Goal: Navigation & Orientation: Find specific page/section

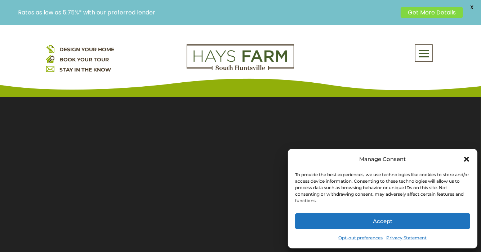
click at [471, 161] on div "Manage Consent To provide the best experiences, we use technologies like cookie…" at bounding box center [383, 199] width 190 height 100
click at [467, 157] on icon "Close dialog" at bounding box center [466, 158] width 7 height 7
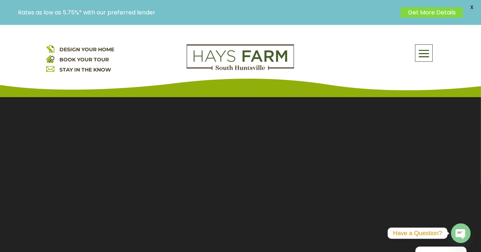
click at [421, 56] on span at bounding box center [424, 53] width 17 height 17
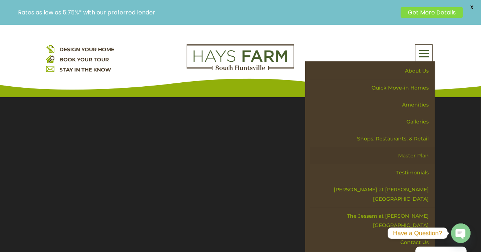
click at [415, 155] on link "Master Plan" at bounding box center [372, 155] width 125 height 17
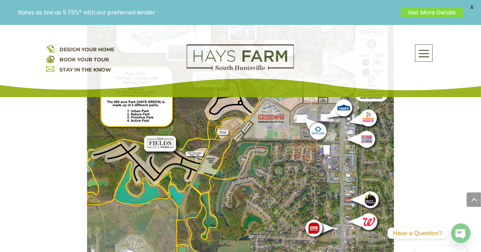
scroll to position [714, 0]
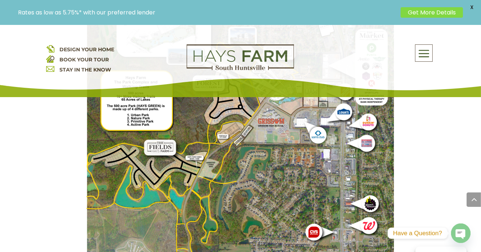
click at [219, 177] on img at bounding box center [241, 186] width 308 height 411
click at [226, 138] on img at bounding box center [241, 186] width 308 height 411
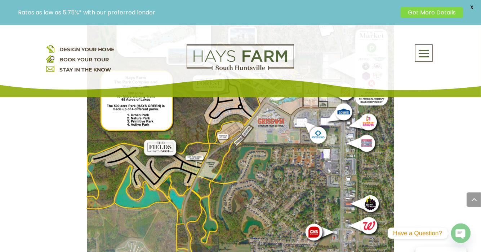
click at [226, 138] on img at bounding box center [241, 186] width 308 height 411
click at [266, 138] on img at bounding box center [241, 186] width 308 height 411
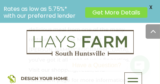
scroll to position [869, 0]
click at [138, 58] on div "About Us Quick Move-in Homes Amenities Galleries Shops, Restaurants, & Retail M…" at bounding box center [108, 78] width 72 height 44
click at [152, 33] on span at bounding box center [153, 31] width 14 height 14
click at [152, 35] on span at bounding box center [153, 31] width 14 height 14
click at [153, 6] on span "X" at bounding box center [151, 7] width 11 height 11
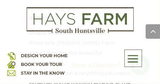
click at [111, 50] on div "About Us Quick Move-in Homes Amenities Galleries Shops, Restaurants, & Retail M…" at bounding box center [108, 57] width 72 height 17
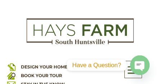
scroll to position [0, 0]
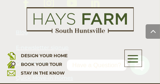
click at [154, 35] on span at bounding box center [153, 31] width 14 height 14
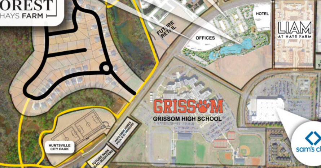
scroll to position [764, 0]
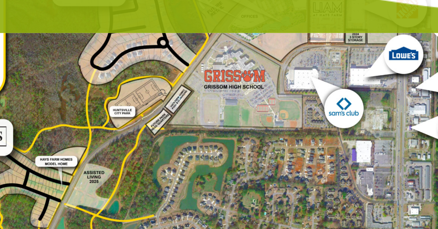
click at [256, 112] on img at bounding box center [219, 148] width 280 height 374
click at [257, 114] on img at bounding box center [219, 148] width 280 height 374
click at [253, 119] on img at bounding box center [219, 148] width 280 height 374
click at [255, 119] on img at bounding box center [219, 148] width 280 height 374
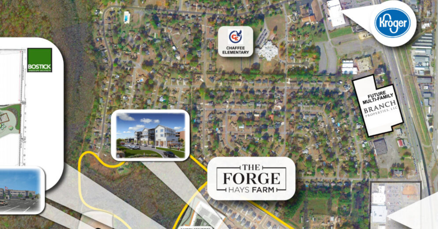
scroll to position [613, 0]
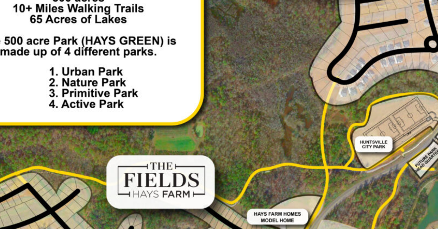
scroll to position [684, 0]
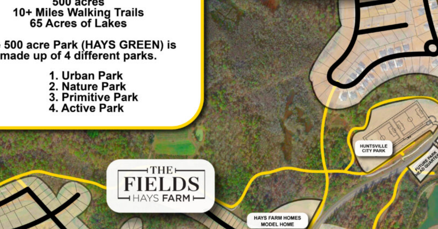
click at [182, 159] on img at bounding box center [219, 228] width 280 height 374
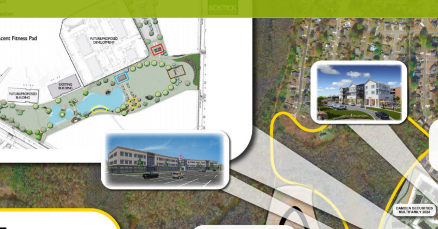
click at [208, 103] on img at bounding box center [219, 228] width 280 height 374
